Goal: Task Accomplishment & Management: Use online tool/utility

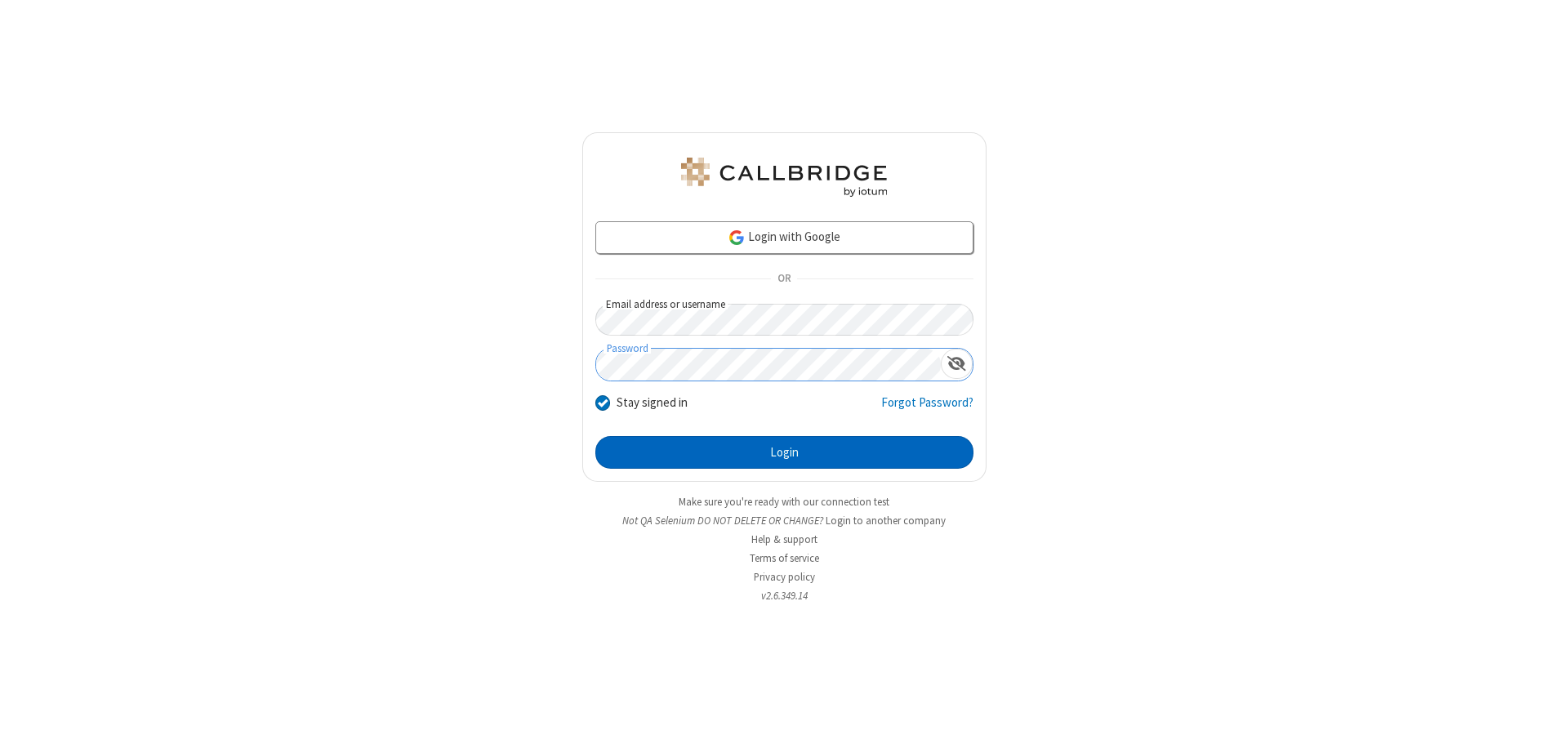
click at [784, 453] on button "Login" at bounding box center [784, 453] width 378 height 33
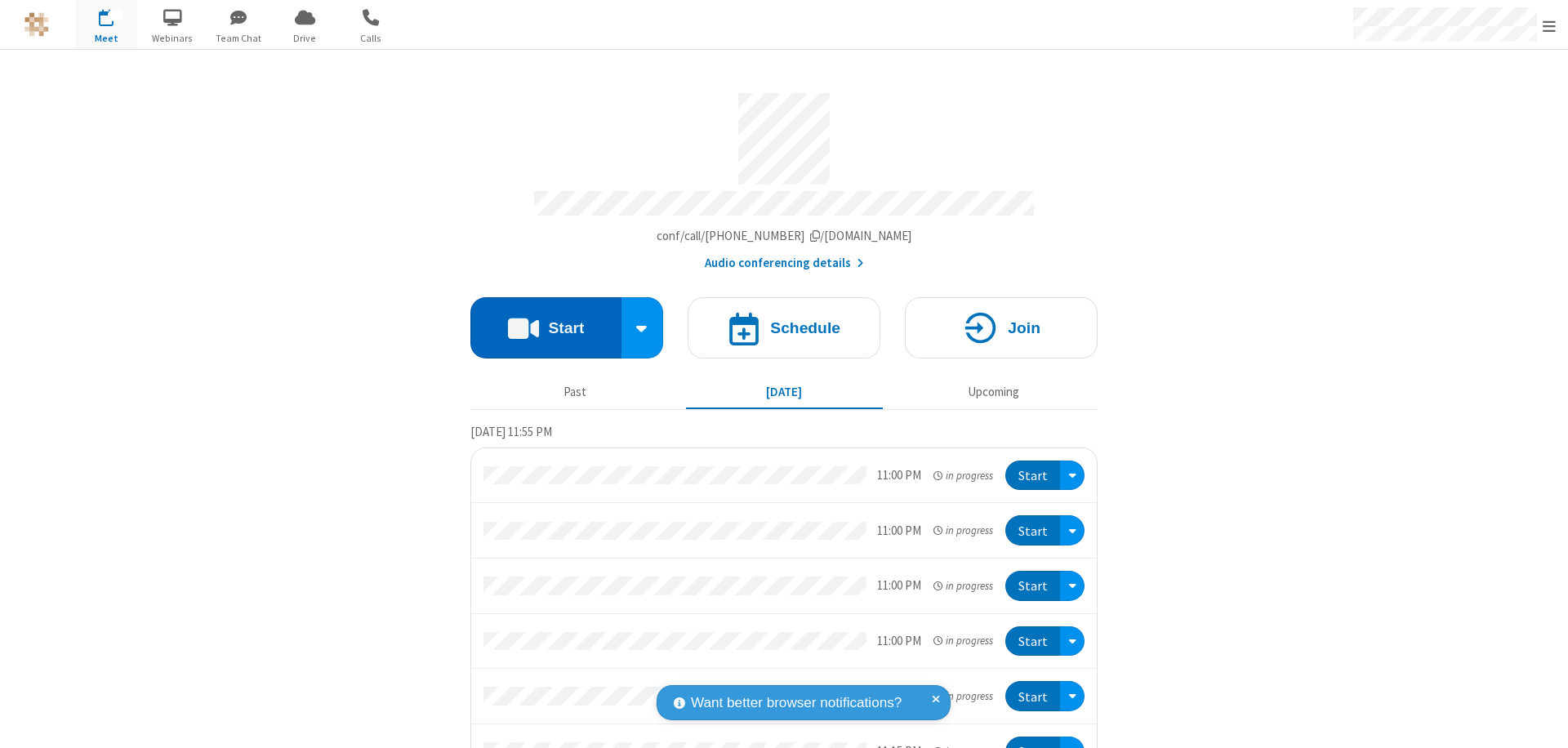
click at [539, 320] on button "Start" at bounding box center [545, 328] width 151 height 62
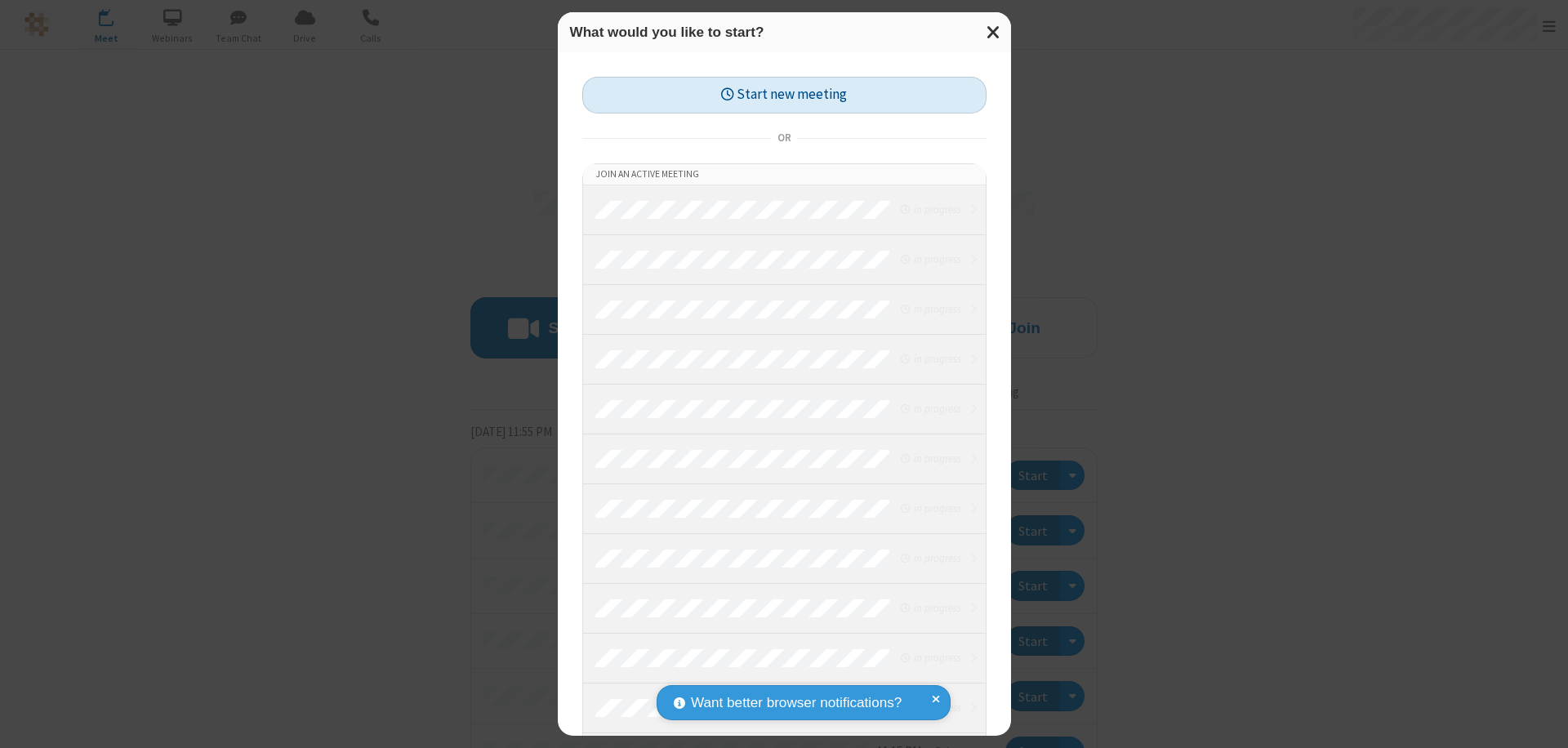
click at [784, 95] on button "Start new meeting" at bounding box center [784, 95] width 404 height 37
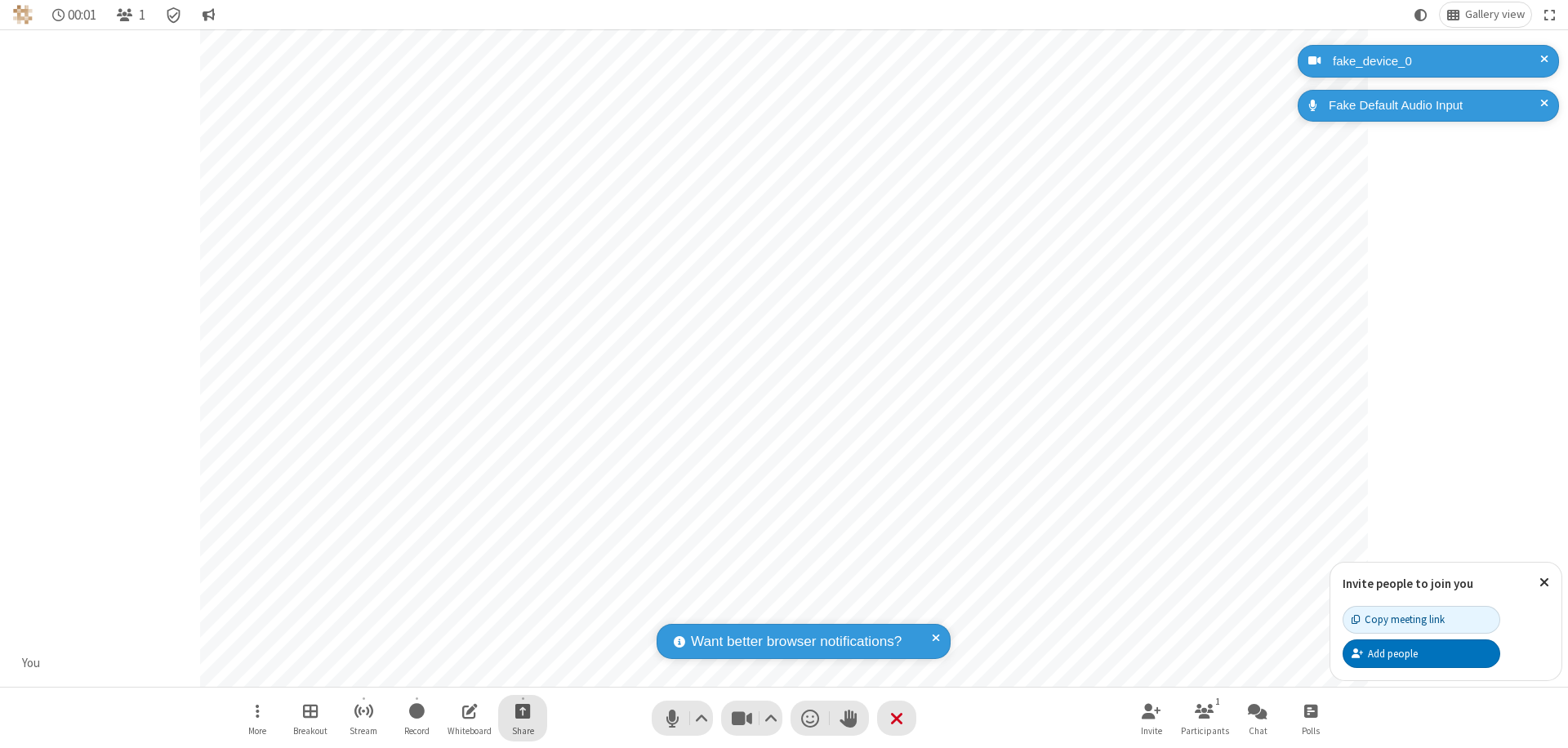
click at [522, 711] on span "Start sharing" at bounding box center [523, 711] width 15 height 20
click at [457, 642] on span "Present files & media" at bounding box center [457, 643] width 19 height 14
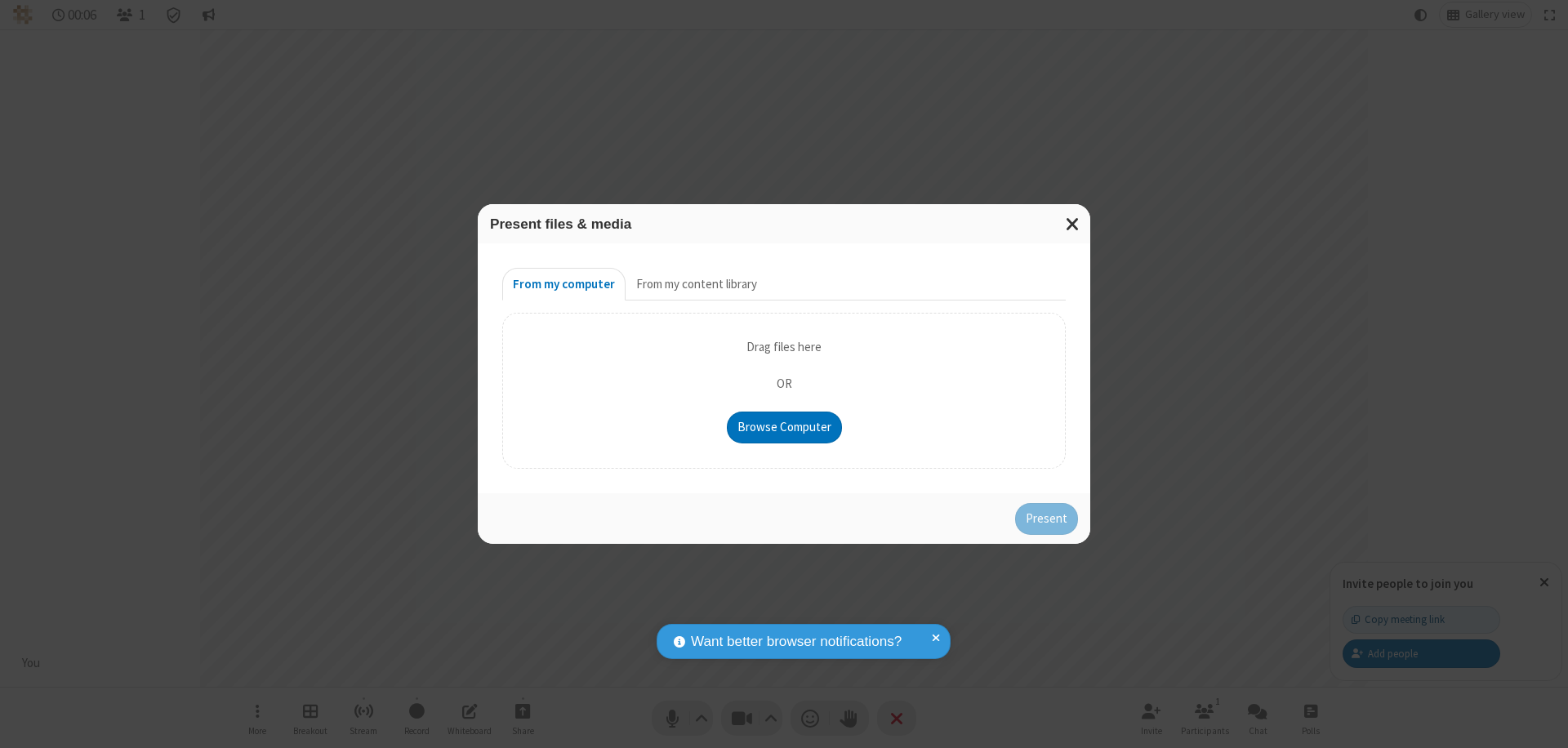
click at [695, 285] on button "From my content library" at bounding box center [696, 284] width 142 height 33
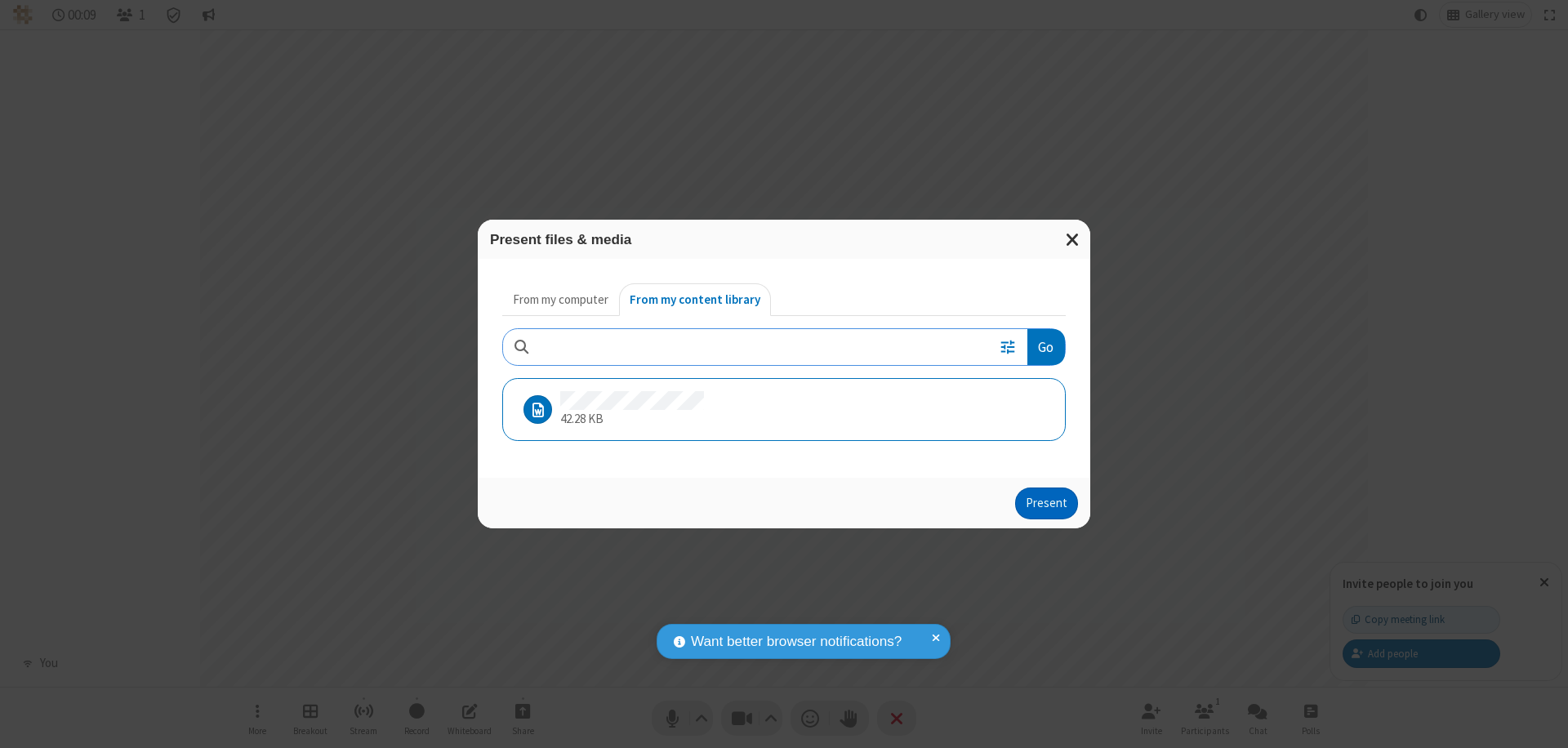
click at [1047, 503] on button "Present" at bounding box center [1046, 504] width 62 height 33
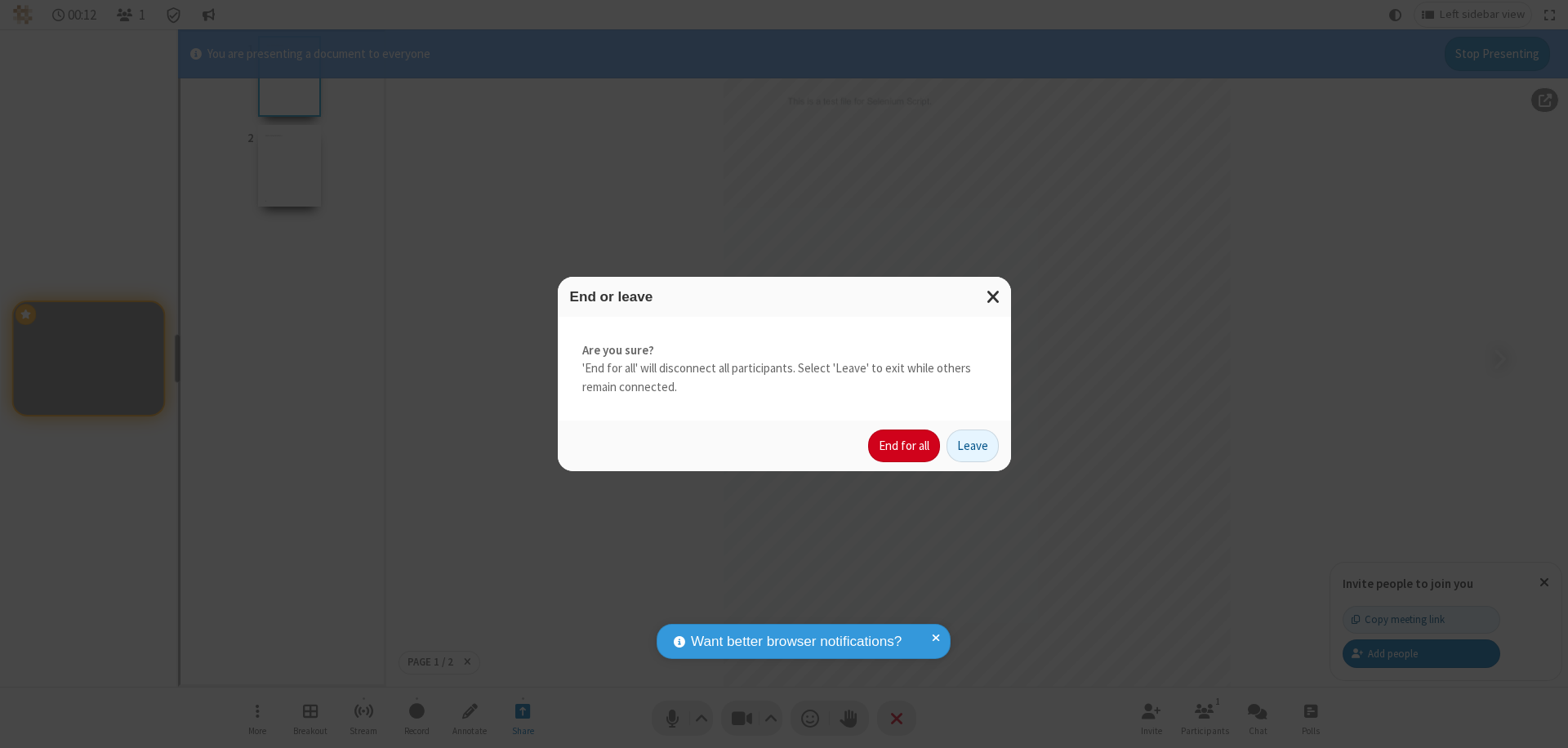
click at [905, 446] on button "End for all" at bounding box center [903, 446] width 72 height 33
